Goal: Task Accomplishment & Management: Use online tool/utility

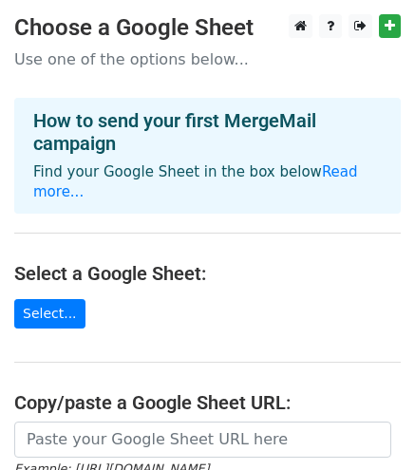
scroll to position [287, 0]
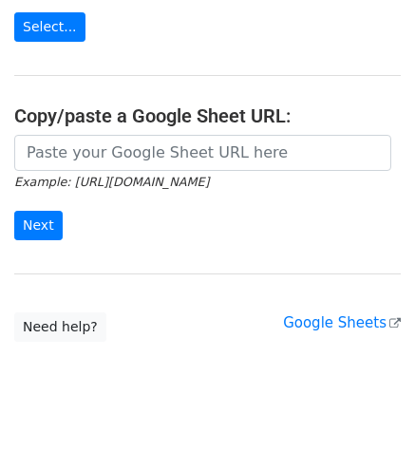
click at [190, 135] on input "url" at bounding box center [202, 153] width 377 height 36
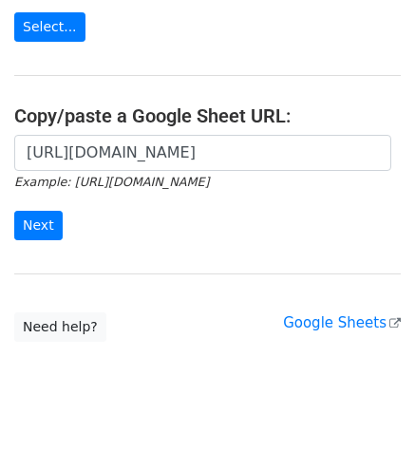
scroll to position [0, 581]
type input "https://docs.google.com/spreadsheets/d/1oMMmRN6G0CZsCyzGtJZEtECC7hZ0874Iac775iM…"
click at [44, 211] on input "Next" at bounding box center [38, 225] width 48 height 29
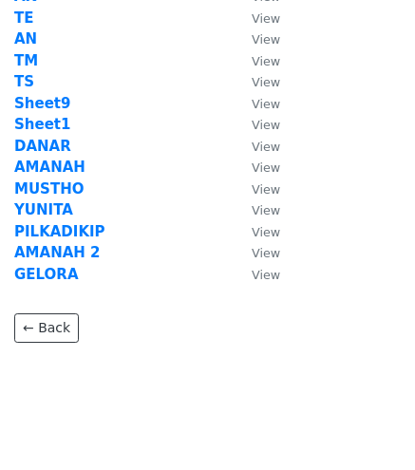
scroll to position [190, 0]
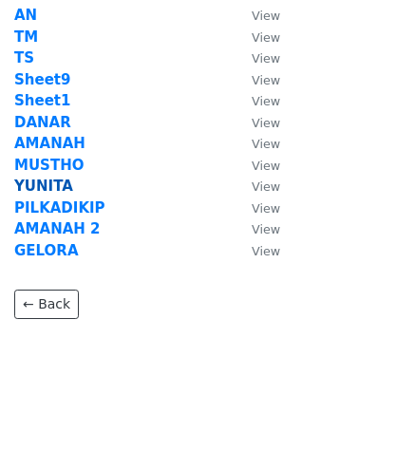
click at [38, 190] on strong "YUNITA" at bounding box center [43, 185] width 59 height 17
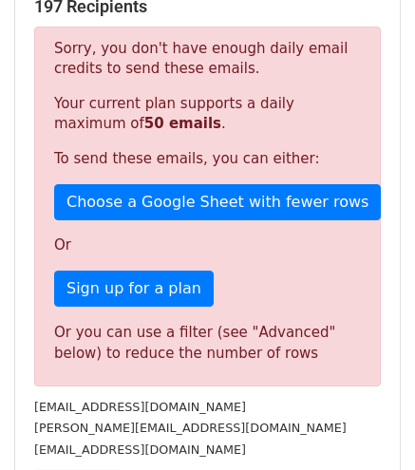
scroll to position [386, 0]
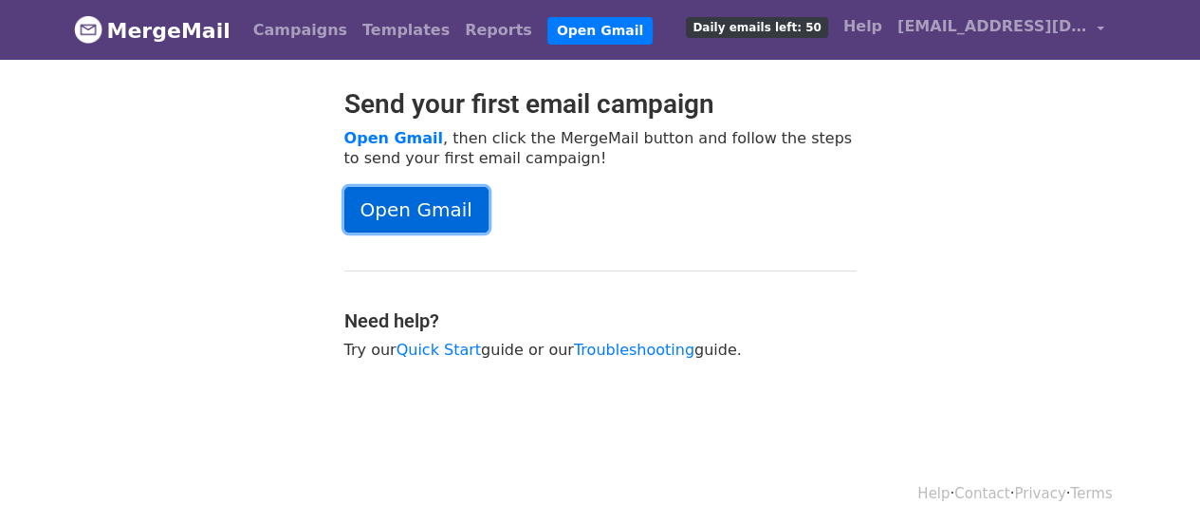
click at [425, 218] on link "Open Gmail" at bounding box center [416, 210] width 144 height 46
